Goal: Information Seeking & Learning: Learn about a topic

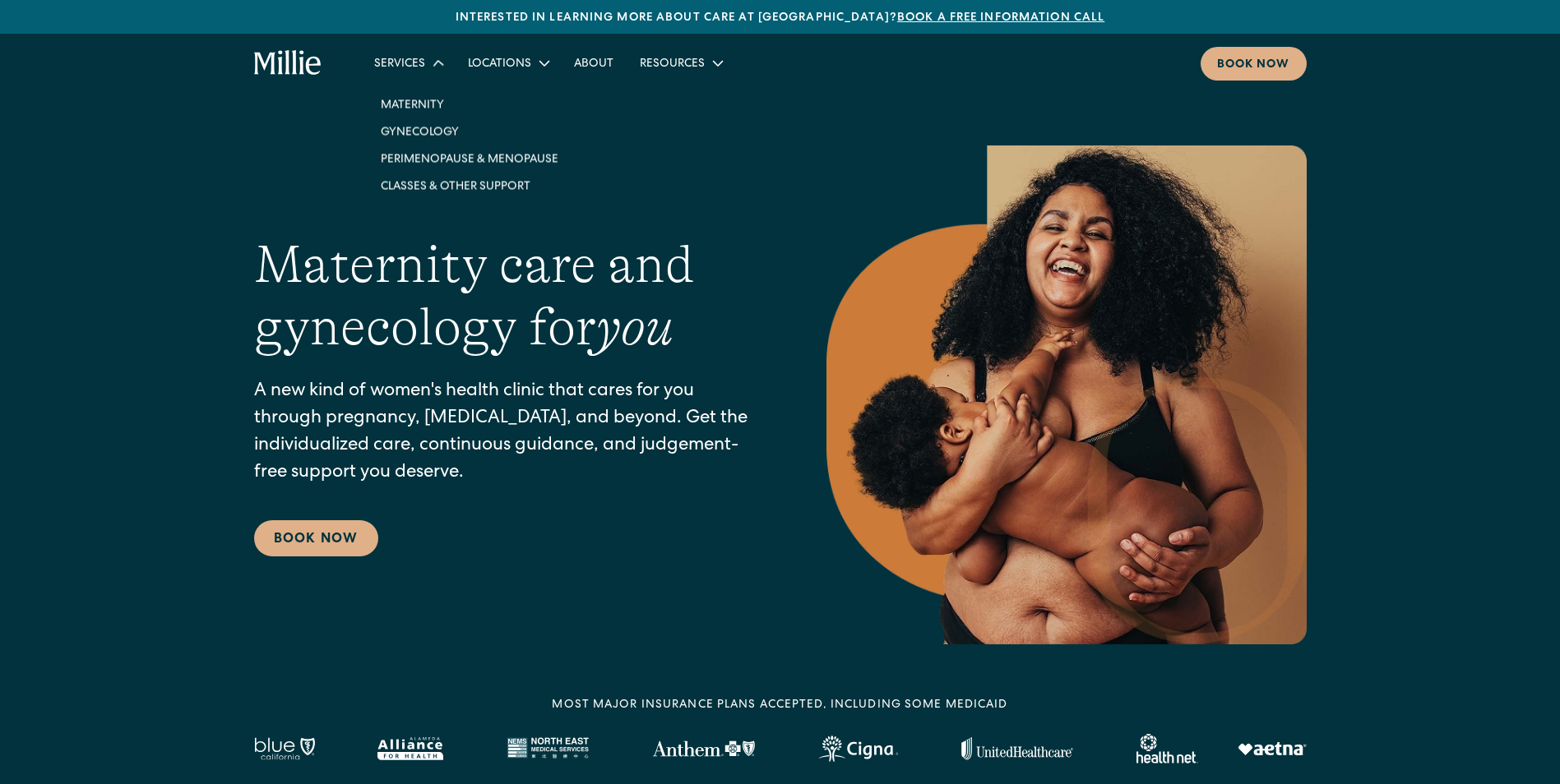
click at [437, 68] on icon at bounding box center [438, 62] width 22 height 22
click at [439, 68] on icon at bounding box center [438, 63] width 20 height 20
click at [448, 159] on link "Perimenopause & Menopause" at bounding box center [469, 157] width 204 height 27
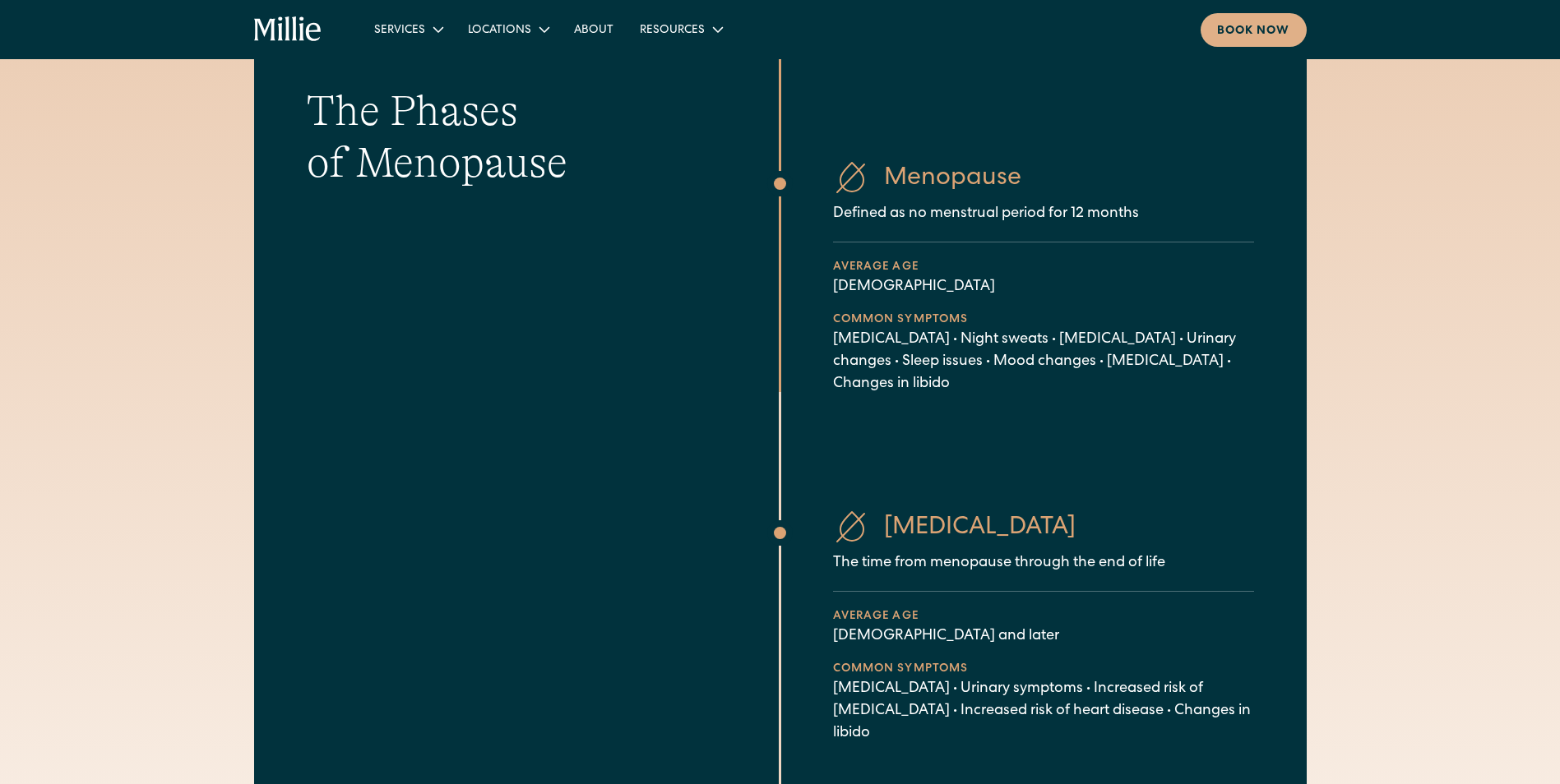
scroll to position [1151, 0]
